Goal: Information Seeking & Learning: Learn about a topic

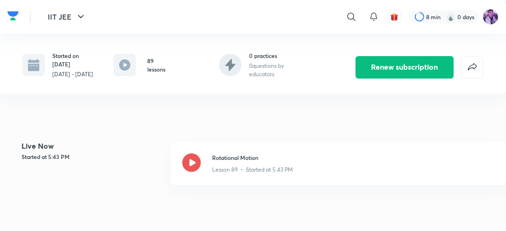
scroll to position [187, 0]
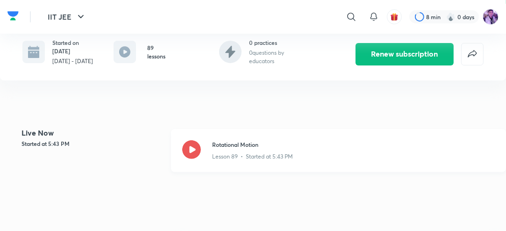
click at [196, 159] on icon at bounding box center [191, 149] width 19 height 19
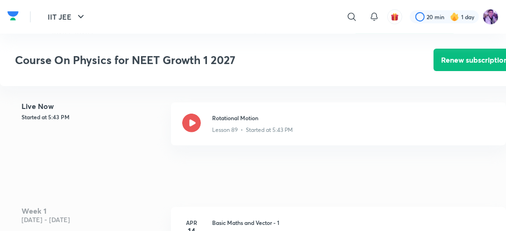
scroll to position [214, 0]
click at [198, 132] on icon at bounding box center [191, 123] width 19 height 19
